Goal: Task Accomplishment & Management: Use online tool/utility

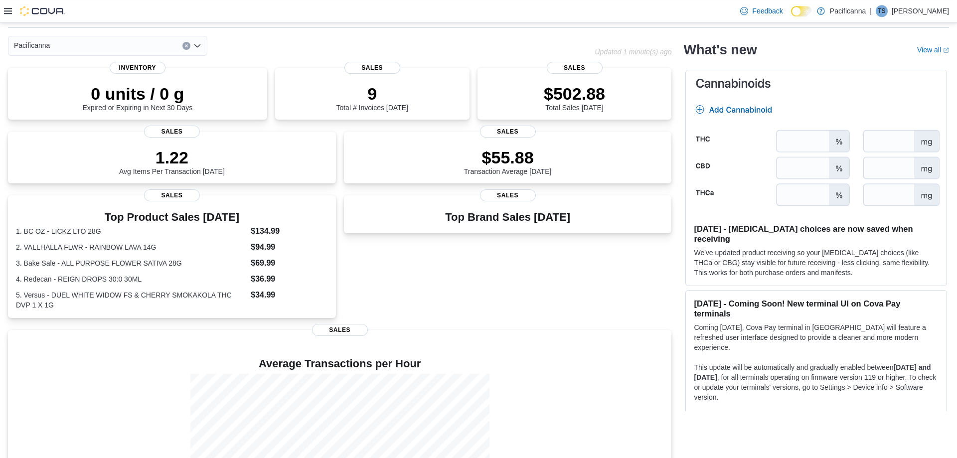
scroll to position [51, 0]
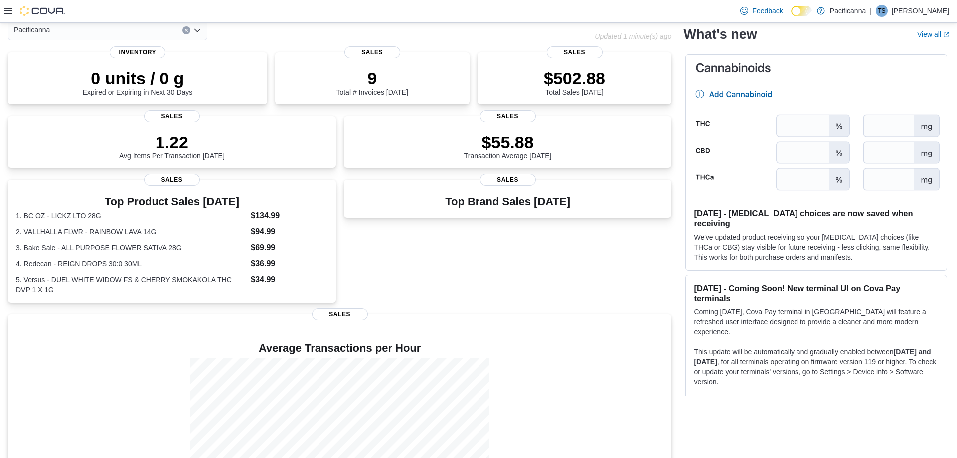
click at [7, 7] on icon at bounding box center [8, 11] width 8 height 8
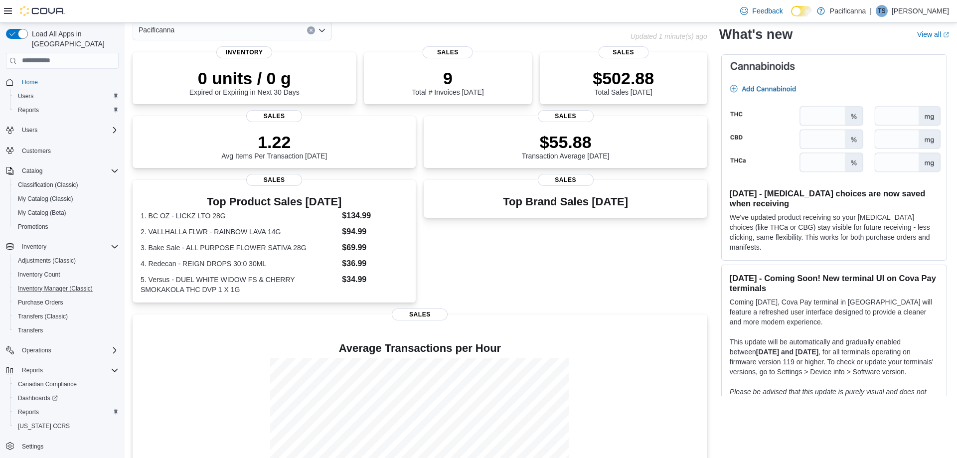
scroll to position [1, 0]
click at [35, 407] on span "Reports" at bounding box center [28, 411] width 21 height 8
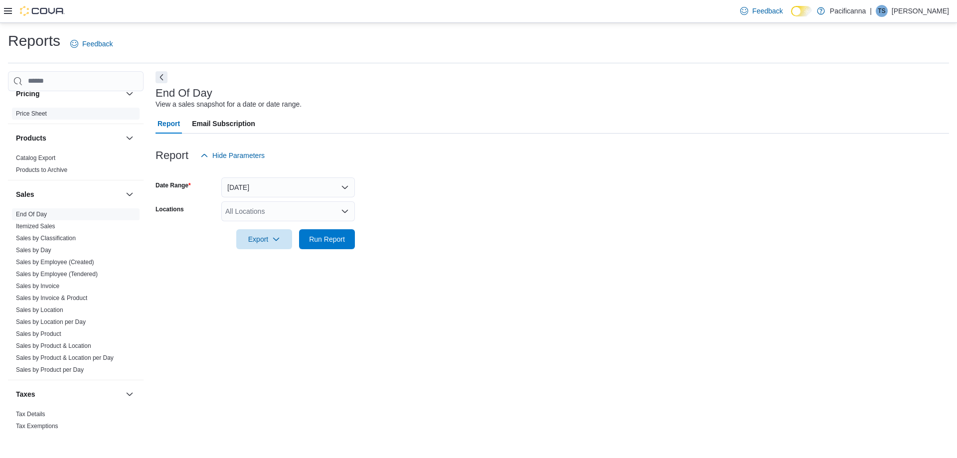
scroll to position [461, 0]
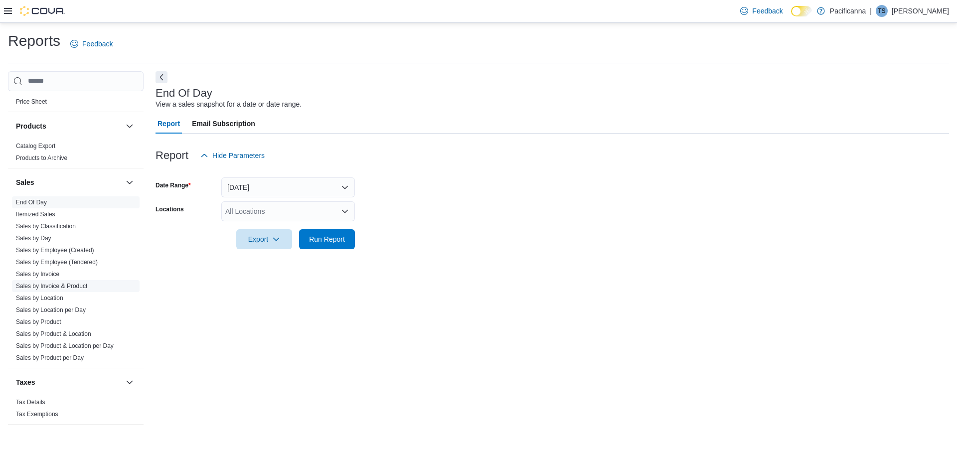
click at [82, 285] on link "Sales by Invoice & Product" at bounding box center [51, 286] width 71 height 7
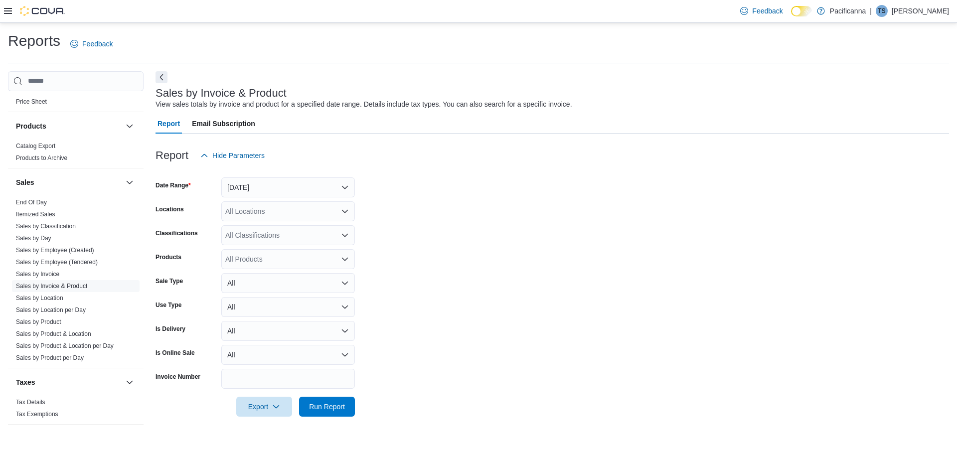
click at [273, 209] on div "All Locations" at bounding box center [288, 211] width 134 height 20
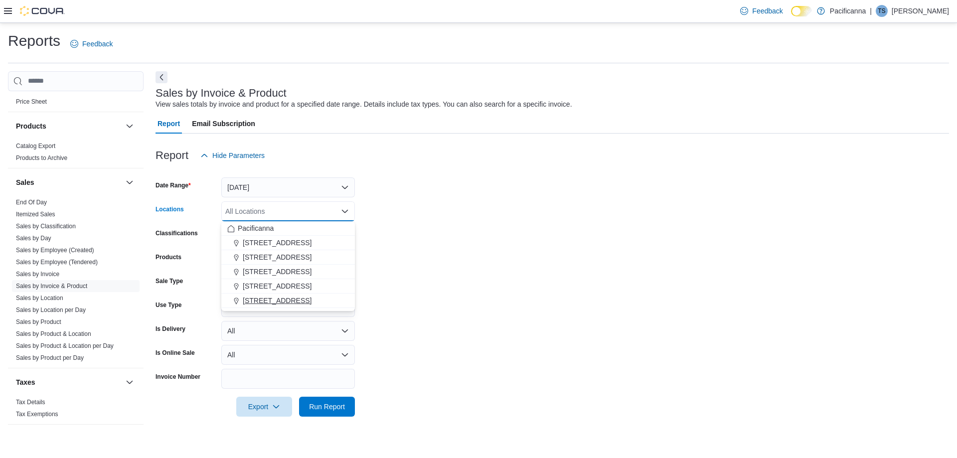
click at [261, 297] on span "7035 Market St. - Unit #2" at bounding box center [277, 301] width 69 height 10
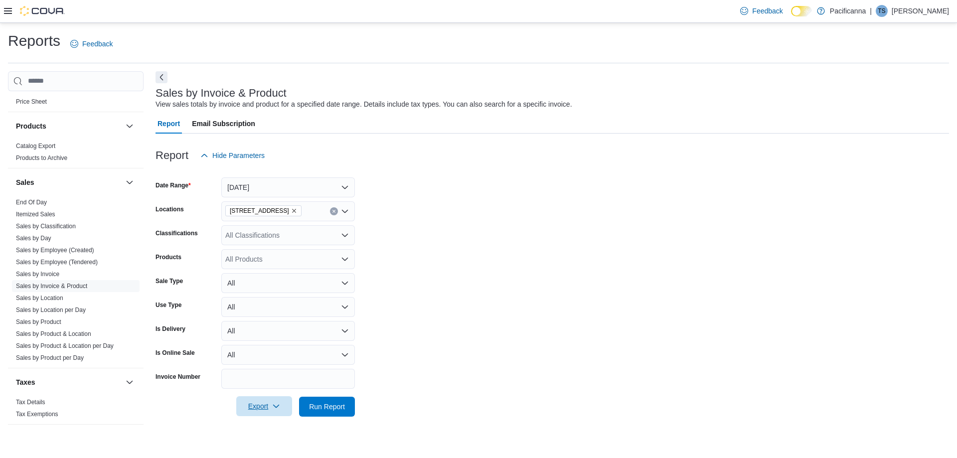
click at [269, 405] on span "Export" at bounding box center [264, 406] width 44 height 20
click at [279, 343] on span "Export to Excel" at bounding box center [266, 345] width 45 height 8
